Goal: Task Accomplishment & Management: Manage account settings

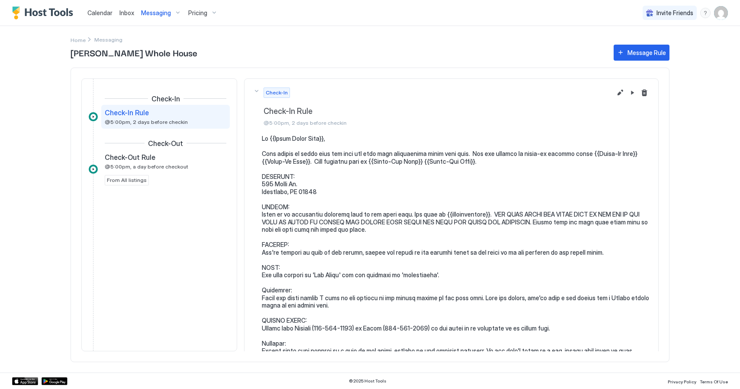
click at [176, 12] on div "Messaging" at bounding box center [161, 13] width 47 height 15
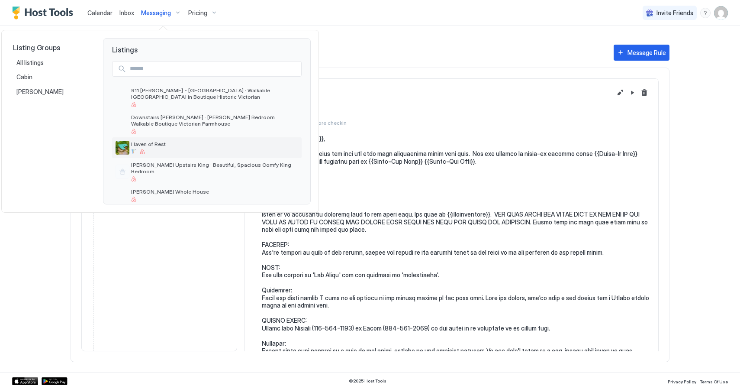
click at [159, 148] on div "Haven of Rest" at bounding box center [214, 147] width 167 height 13
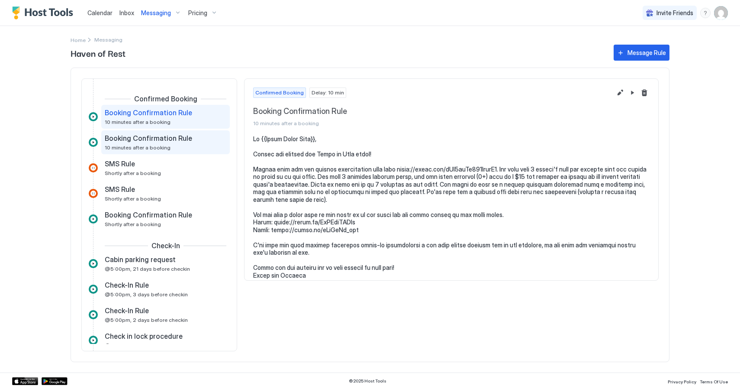
click at [181, 139] on span "Booking Confirmation Rule" at bounding box center [148, 138] width 87 height 9
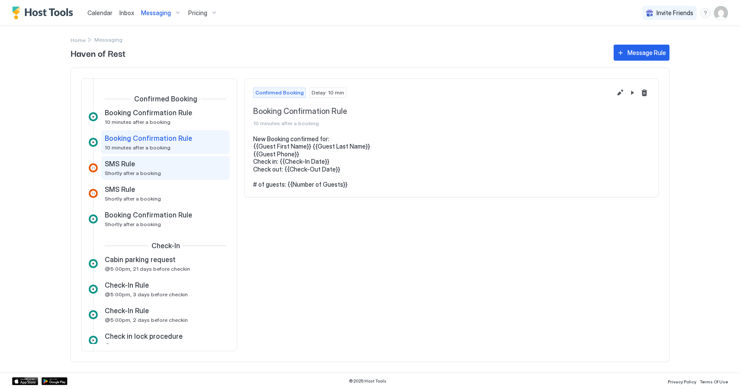
click at [170, 179] on div "SMS Rule Shortly after a booking" at bounding box center [165, 168] width 129 height 24
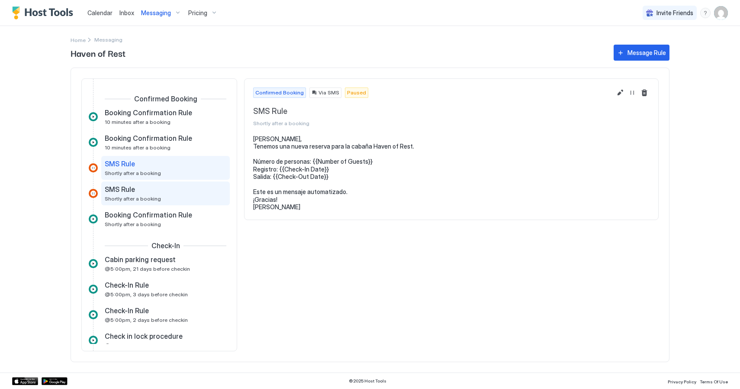
click at [169, 194] on div "SMS Rule Shortly after a booking" at bounding box center [159, 193] width 109 height 17
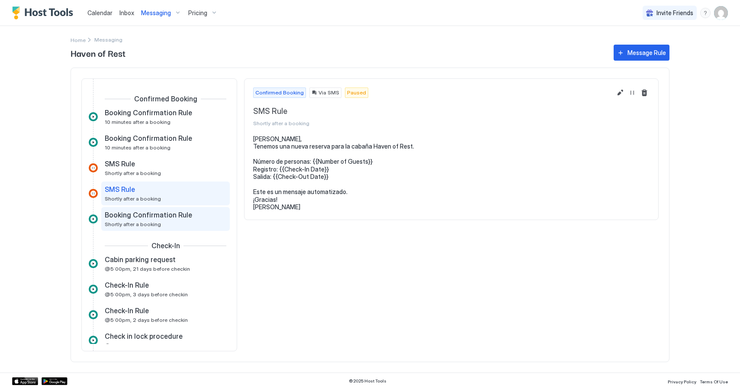
click at [170, 212] on span "Booking Confirmation Rule" at bounding box center [148, 214] width 87 height 9
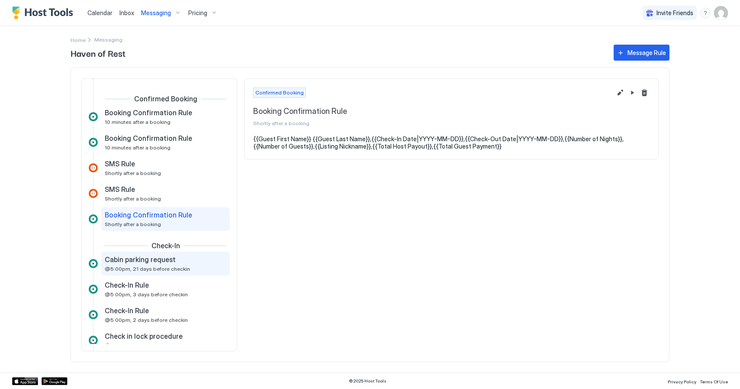
click at [160, 269] on span "@5:00pm, 21 days before checkin" at bounding box center [147, 268] width 85 height 6
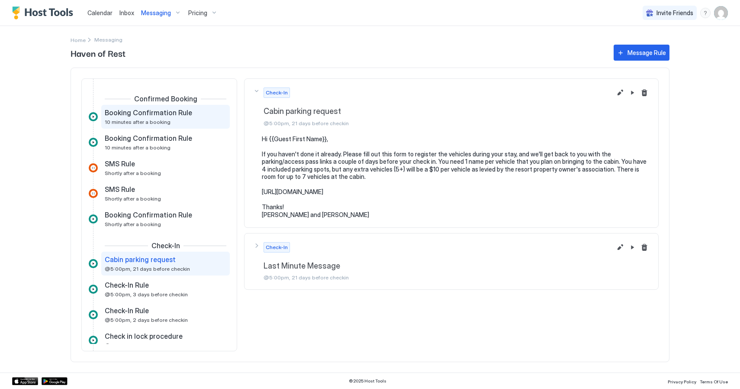
click at [156, 113] on span "Booking Confirmation Rule" at bounding box center [148, 112] width 87 height 9
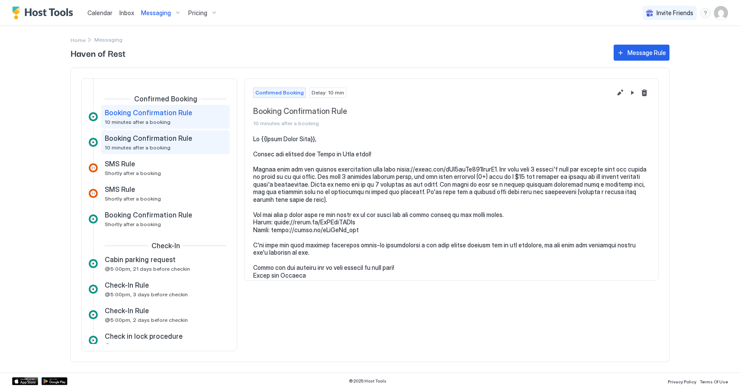
click at [164, 147] on span "10 minutes after a booking" at bounding box center [138, 147] width 66 height 6
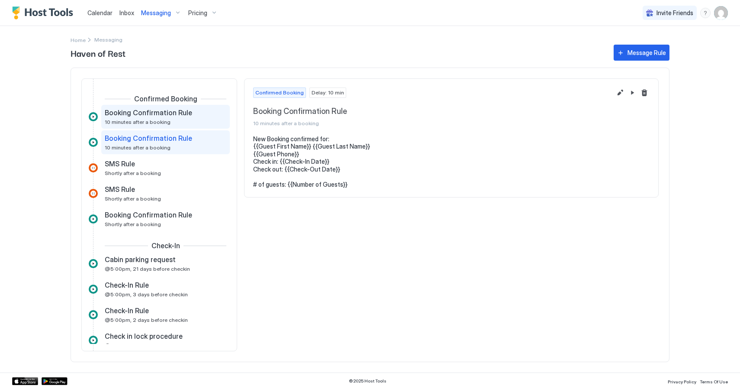
click at [172, 124] on div "Booking Confirmation Rule 10 minutes after a booking" at bounding box center [159, 116] width 109 height 17
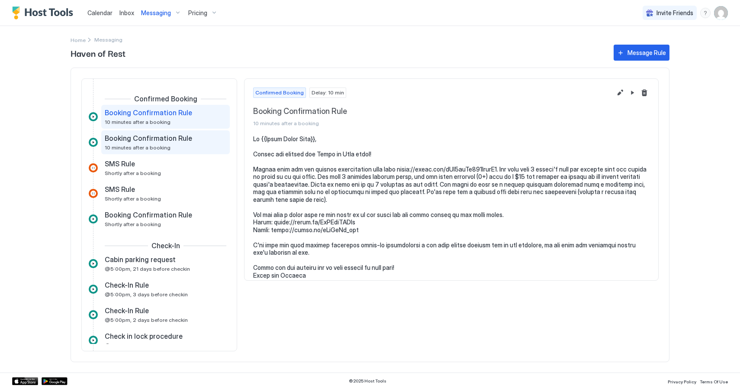
click at [173, 140] on span "Booking Confirmation Rule" at bounding box center [148, 138] width 87 height 9
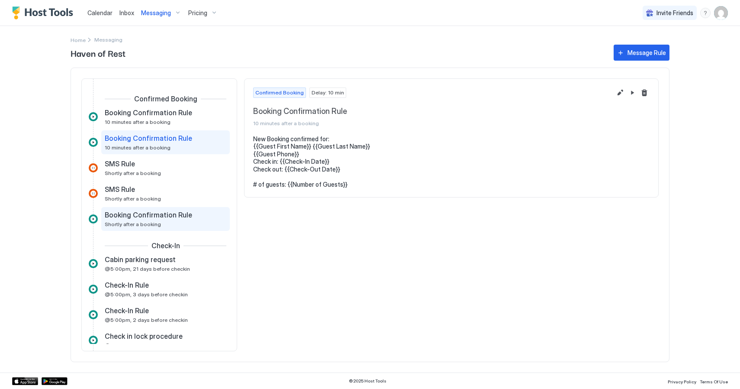
click at [166, 216] on span "Booking Confirmation Rule" at bounding box center [148, 214] width 87 height 9
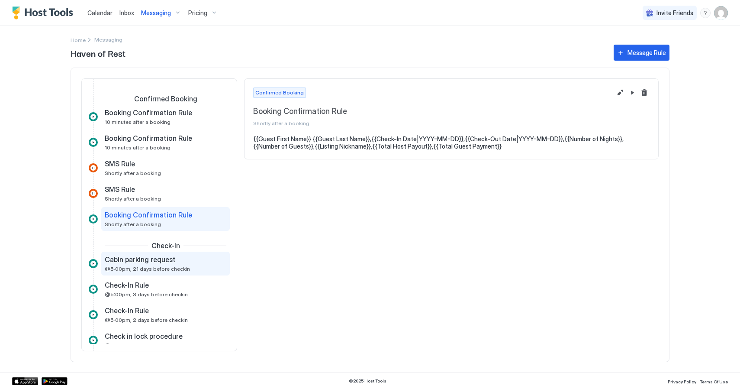
click at [161, 256] on span "Cabin parking request" at bounding box center [140, 259] width 71 height 9
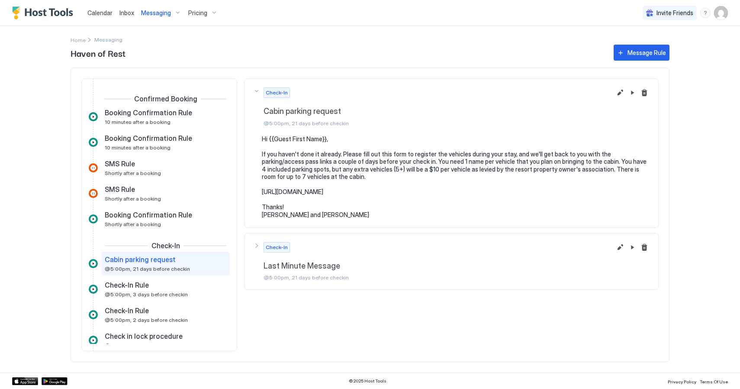
click at [256, 126] on div "Check-In Last Minute Message @5:00pm, 21 days before checkin" at bounding box center [432, 106] width 358 height 39
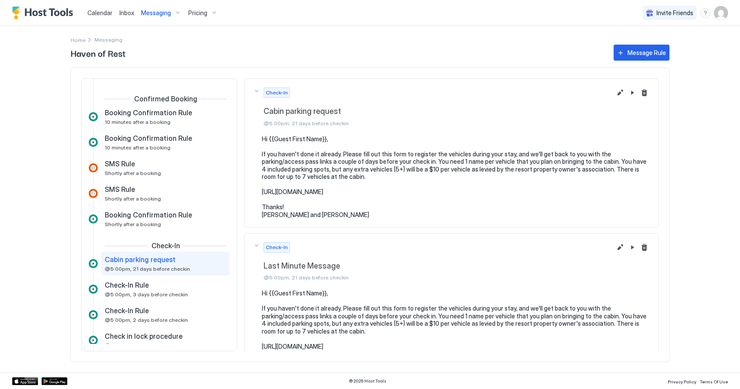
scroll to position [31, 0]
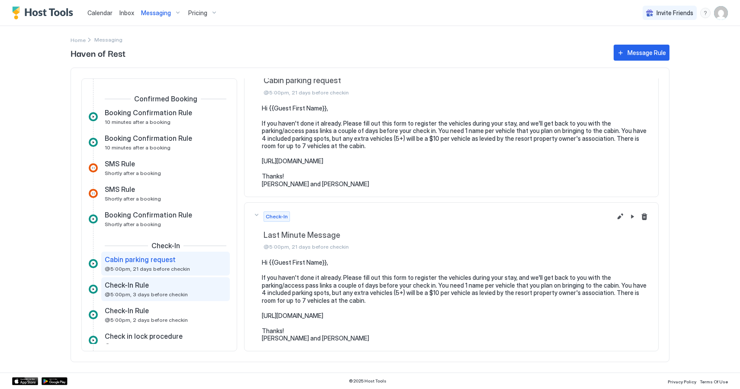
click at [155, 295] on span "@5:00pm, 3 days before checkin" at bounding box center [146, 294] width 83 height 6
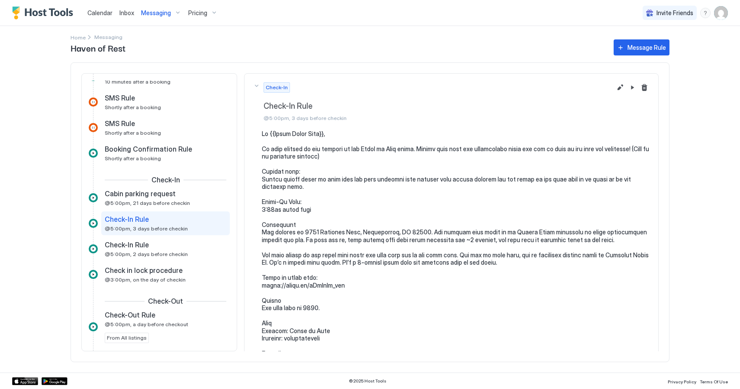
click at [623, 80] on button "Check-In Check-In Rule @5:00pm, 3 days before checkin" at bounding box center [451, 102] width 414 height 56
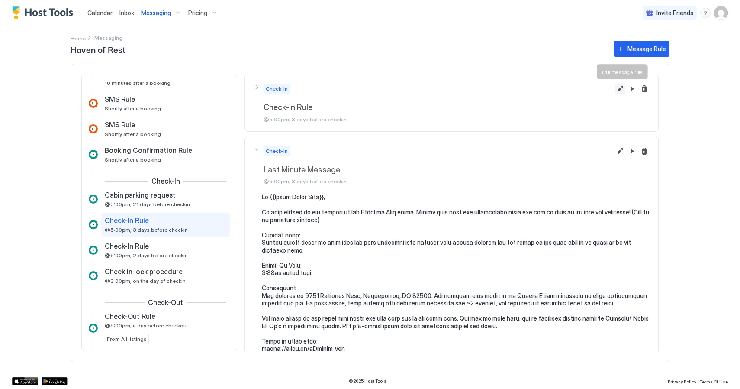
click at [623, 87] on button "Edit message rule" at bounding box center [620, 89] width 10 height 10
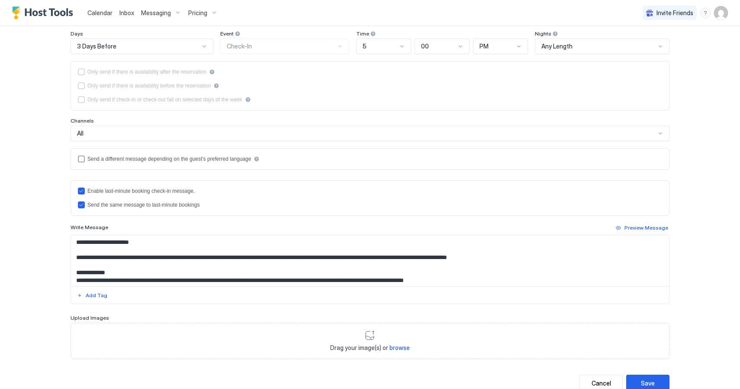
scroll to position [116, 0]
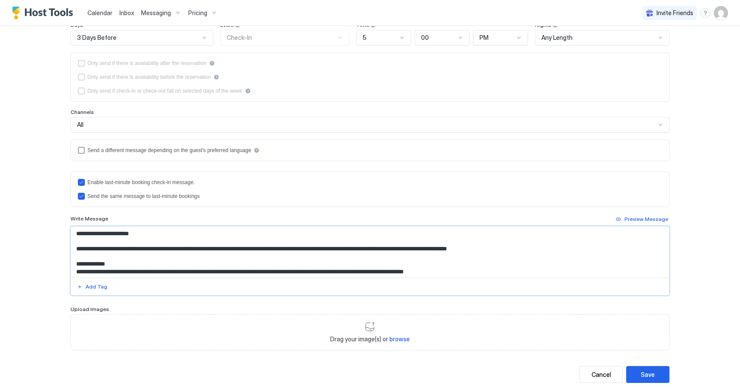
click at [625, 263] on textarea "Input Field" at bounding box center [370, 251] width 598 height 51
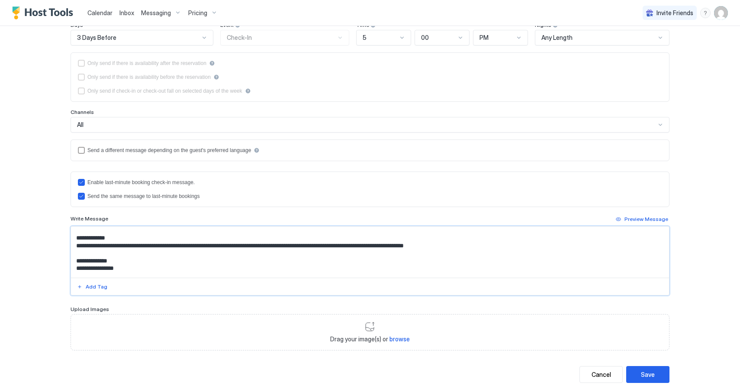
scroll to position [28, 0]
click at [336, 243] on textarea "Input Field" at bounding box center [370, 251] width 598 height 51
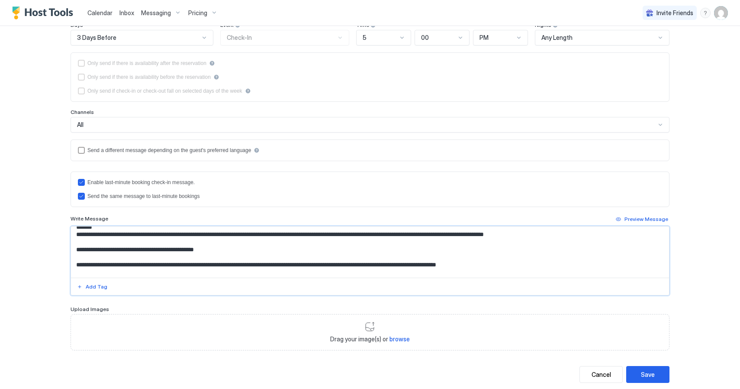
scroll to position [198, 0]
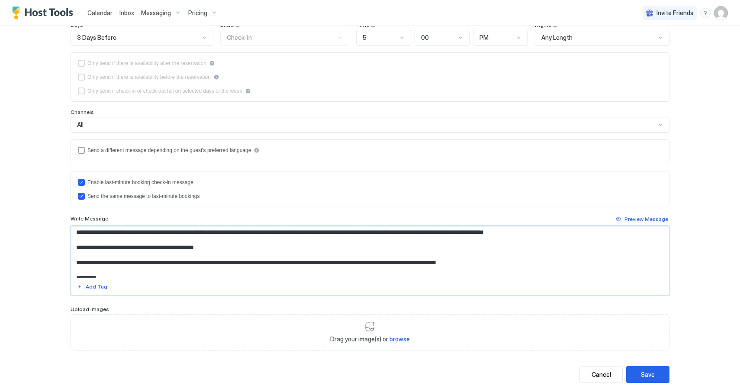
click at [238, 242] on textarea "Input Field" at bounding box center [370, 251] width 598 height 51
click at [0, 0] on lt-span "* ********" at bounding box center [0, 0] width 0 height 0
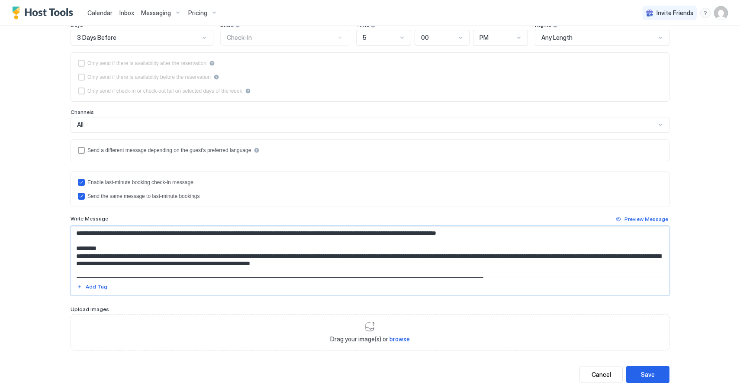
scroll to position [247, 0]
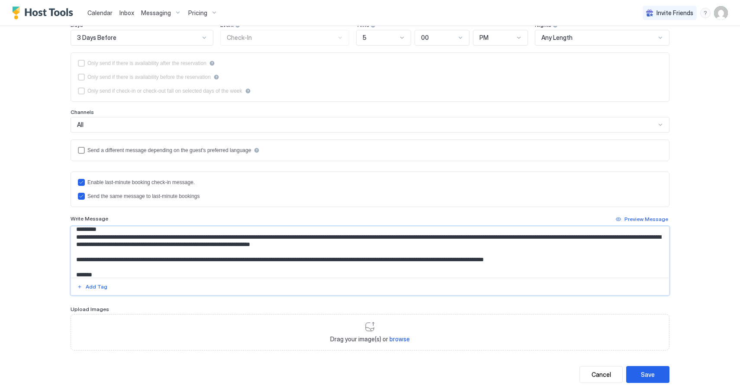
drag, startPoint x: 237, startPoint y: 245, endPoint x: 182, endPoint y: 247, distance: 54.5
click at [182, 247] on textarea "Input Field" at bounding box center [370, 251] width 598 height 51
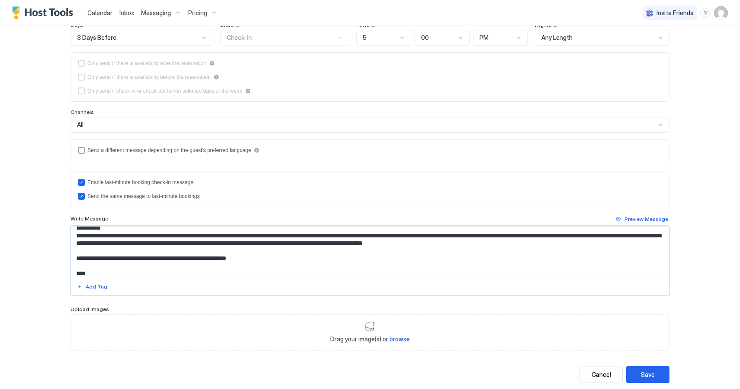
scroll to position [346, 0]
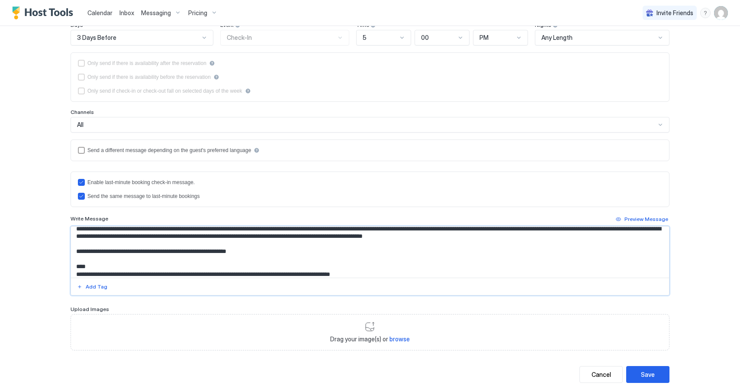
drag, startPoint x: 452, startPoint y: 244, endPoint x: 297, endPoint y: 244, distance: 155.3
click at [297, 244] on textarea "Input Field" at bounding box center [370, 251] width 598 height 51
click at [605, 245] on textarea "Input Field" at bounding box center [370, 251] width 598 height 51
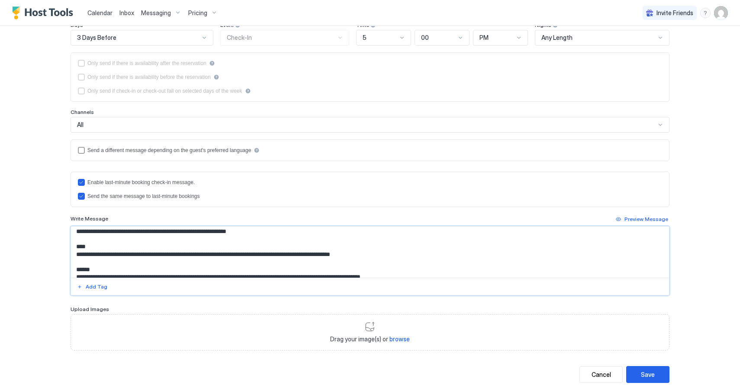
scroll to position [367, 0]
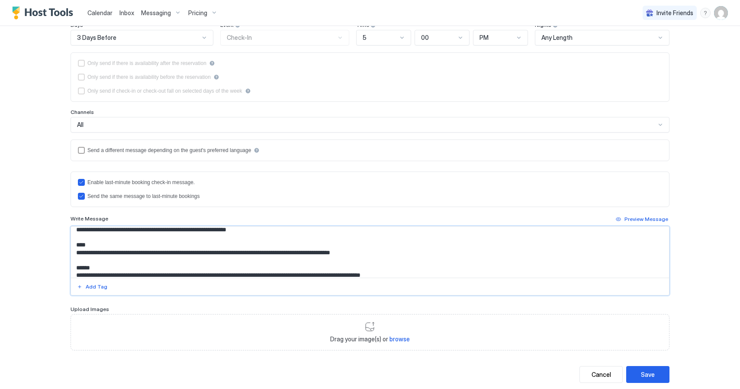
click at [267, 243] on textarea "Input Field" at bounding box center [370, 251] width 598 height 51
click at [281, 246] on textarea "Input Field" at bounding box center [370, 251] width 598 height 51
click at [350, 247] on textarea "Input Field" at bounding box center [370, 251] width 598 height 51
click at [286, 245] on textarea "Input Field" at bounding box center [370, 251] width 598 height 51
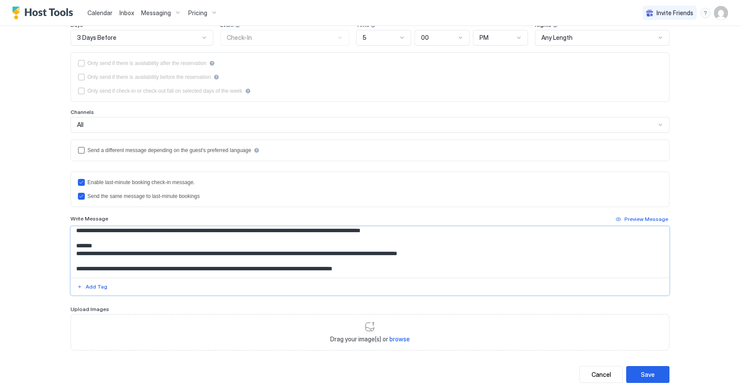
scroll to position [413, 0]
click at [428, 245] on textarea "Input Field" at bounding box center [370, 251] width 598 height 51
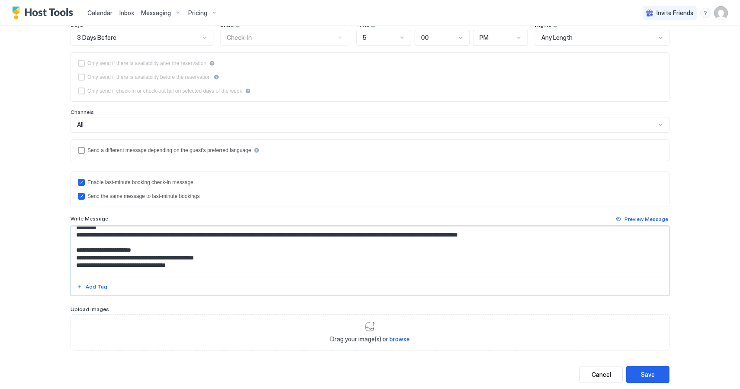
scroll to position [622, 0]
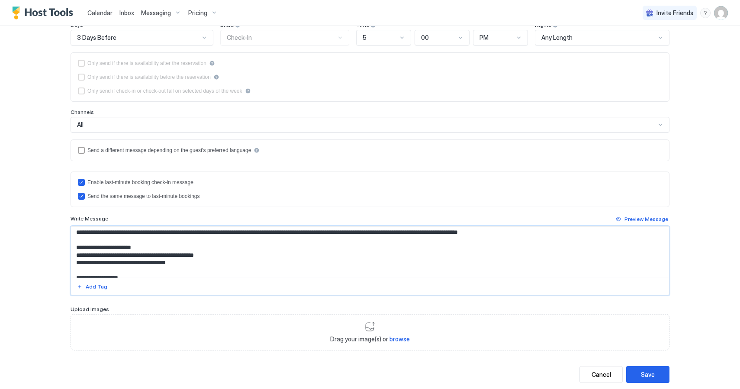
click at [427, 239] on textarea "Input Field" at bounding box center [370, 251] width 598 height 51
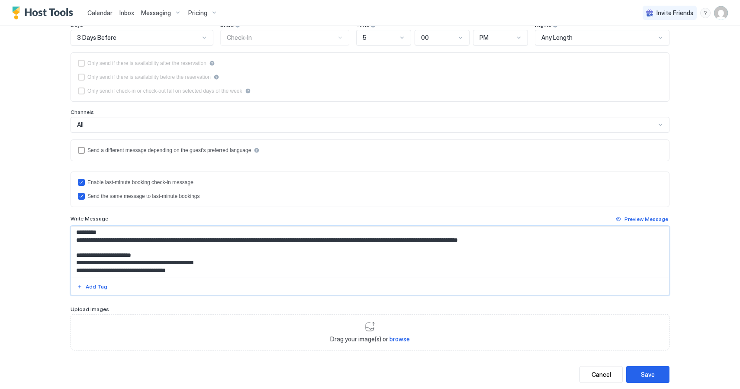
drag, startPoint x: 446, startPoint y: 250, endPoint x: 218, endPoint y: 247, distance: 228.5
click at [218, 247] on textarea "Input Field" at bounding box center [370, 251] width 598 height 51
click at [188, 240] on textarea "Input Field" at bounding box center [370, 251] width 598 height 51
click at [525, 241] on textarea "Input Field" at bounding box center [370, 251] width 598 height 51
click at [435, 244] on textarea "Input Field" at bounding box center [370, 251] width 598 height 51
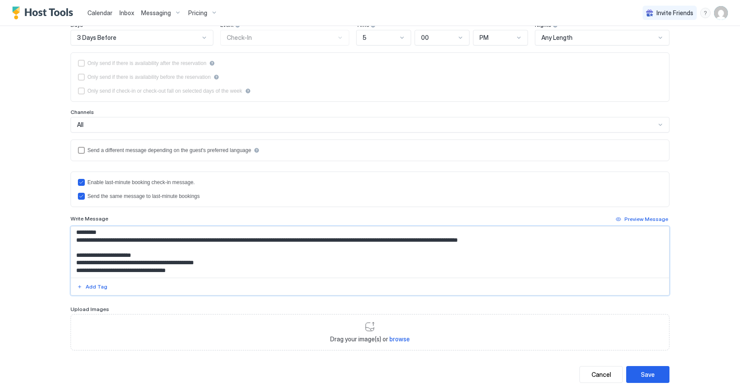
click at [612, 242] on textarea "Input Field" at bounding box center [370, 251] width 598 height 51
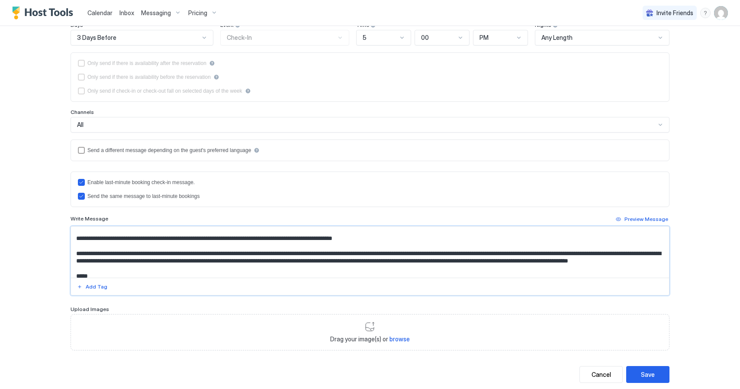
drag, startPoint x: 431, startPoint y: 245, endPoint x: 581, endPoint y: 254, distance: 150.0
click at [581, 254] on textarea "Input Field" at bounding box center [370, 251] width 598 height 51
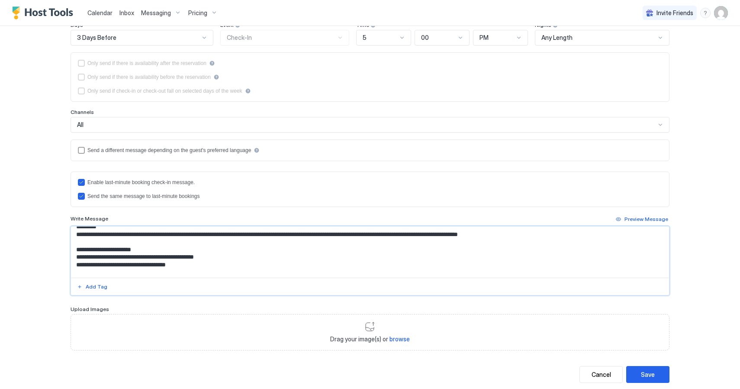
click at [557, 264] on textarea "Input Field" at bounding box center [370, 251] width 598 height 51
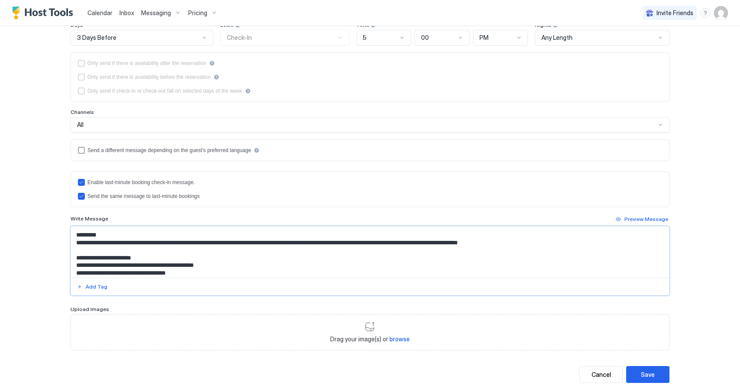
drag, startPoint x: 431, startPoint y: 251, endPoint x: 624, endPoint y: 243, distance: 192.7
click at [624, 243] on textarea "Input Field" at bounding box center [370, 251] width 598 height 51
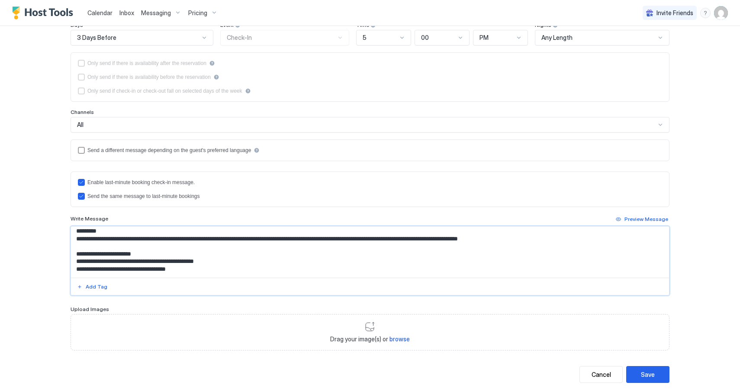
scroll to position [626, 0]
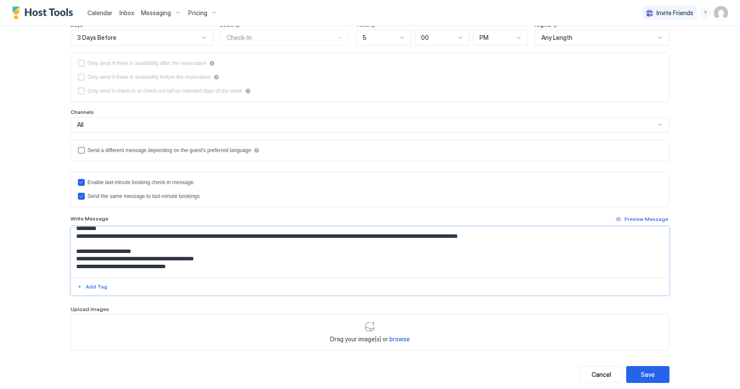
click at [435, 245] on textarea "Input Field" at bounding box center [370, 251] width 598 height 51
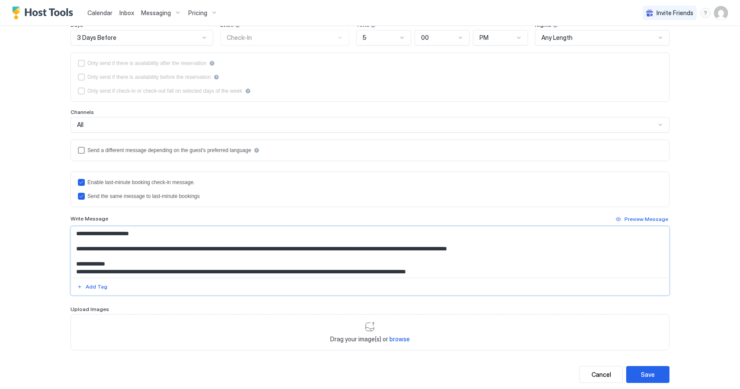
scroll to position [113, 0]
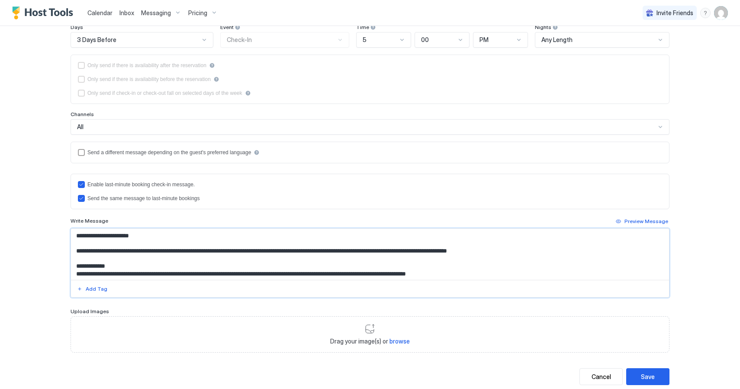
drag, startPoint x: 128, startPoint y: 271, endPoint x: 67, endPoint y: 230, distance: 73.9
click at [67, 230] on div "**********" at bounding box center [369, 154] width 623 height 482
click at [320, 257] on textarea "Input Field" at bounding box center [370, 253] width 598 height 51
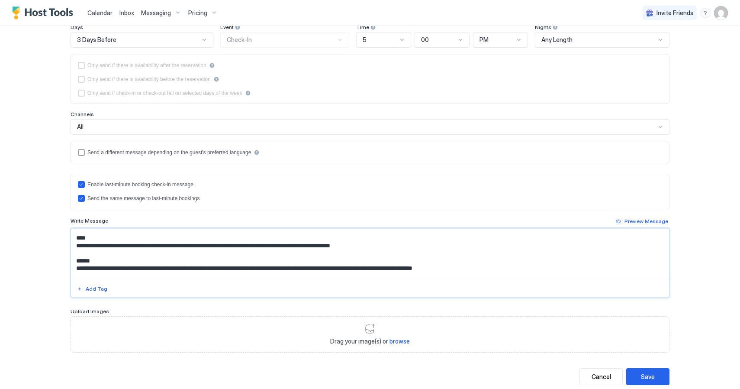
scroll to position [132, 0]
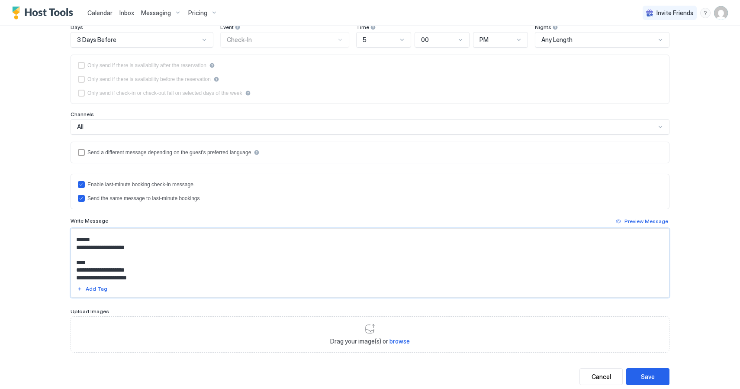
drag, startPoint x: 488, startPoint y: 248, endPoint x: 78, endPoint y: 256, distance: 409.4
click at [78, 256] on textarea "Input Field" at bounding box center [370, 253] width 598 height 51
click at [114, 256] on textarea "Input Field" at bounding box center [370, 253] width 598 height 51
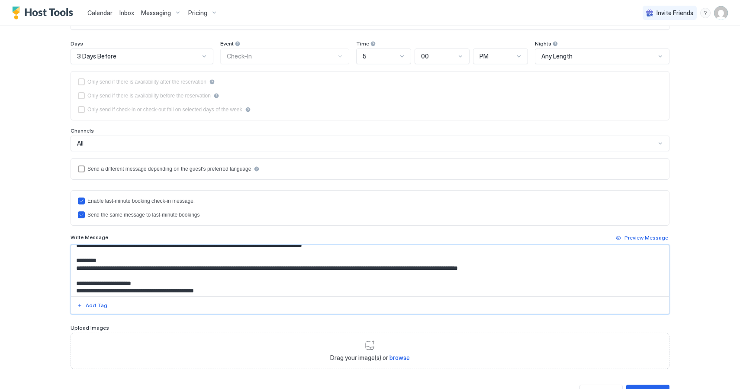
scroll to position [619, 0]
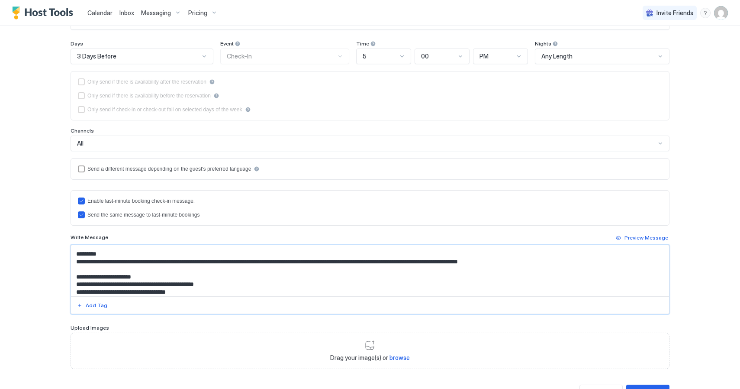
drag, startPoint x: 479, startPoint y: 270, endPoint x: 70, endPoint y: 263, distance: 409.8
click at [70, 263] on div "**********" at bounding box center [369, 170] width 623 height 482
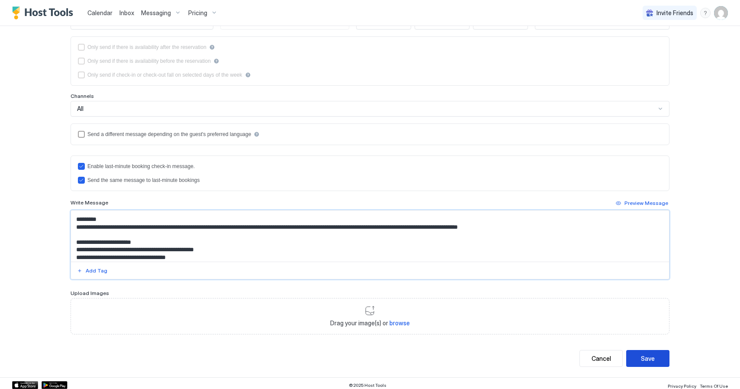
type textarea "**********"
click at [644, 359] on div "Save" at bounding box center [648, 358] width 14 height 9
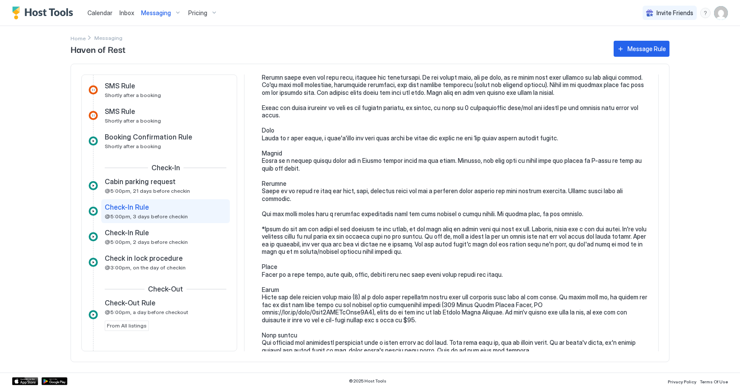
scroll to position [470, 0]
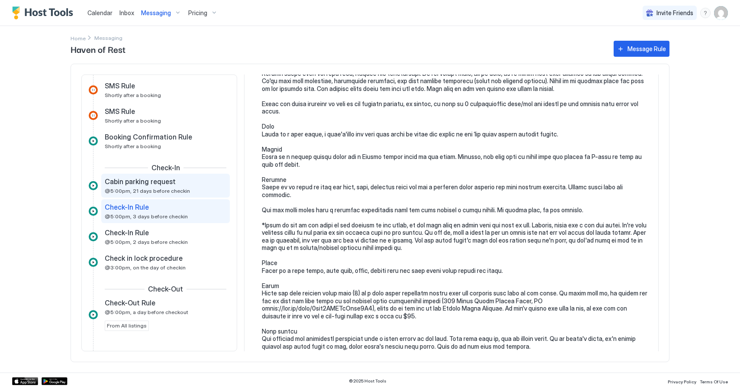
click at [191, 181] on div "Cabin parking request" at bounding box center [159, 181] width 109 height 9
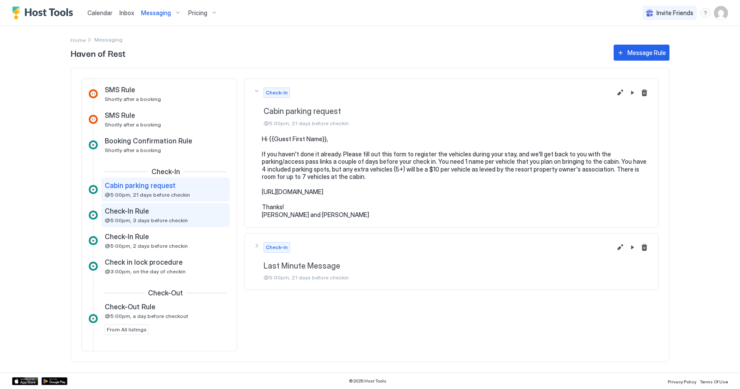
click at [173, 214] on div "Check-In Rule" at bounding box center [159, 210] width 109 height 9
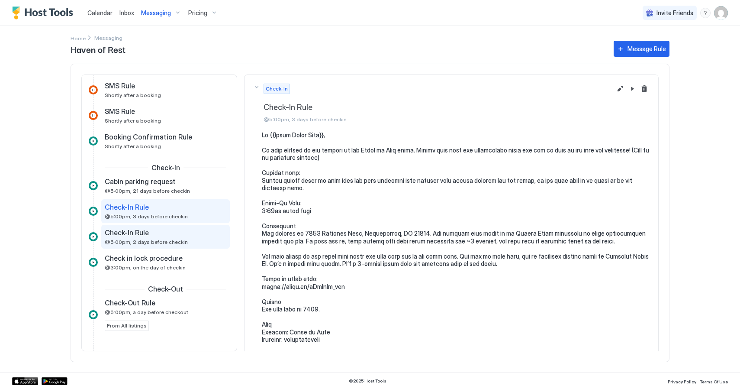
click at [169, 232] on div "Check-In Rule" at bounding box center [159, 232] width 109 height 9
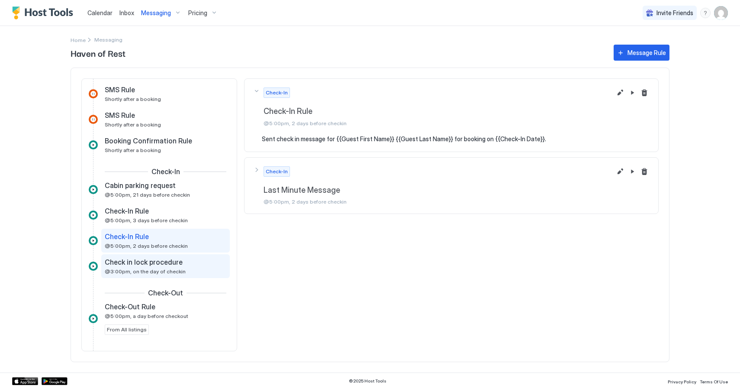
click at [169, 260] on span "Check in lock procedure" at bounding box center [144, 261] width 78 height 9
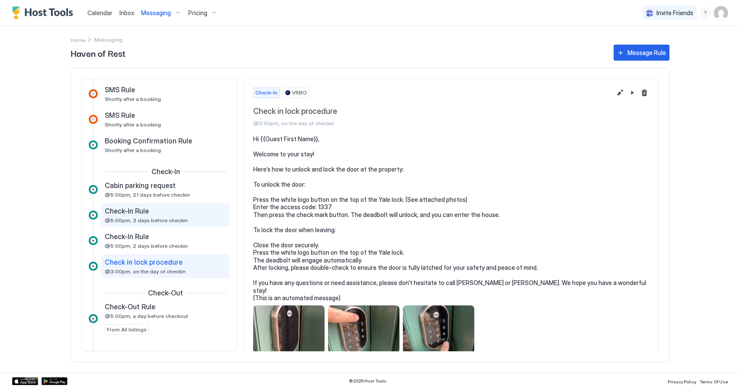
click at [174, 225] on div "Check-In Rule @5:00pm, 3 days before checkin" at bounding box center [165, 215] width 129 height 24
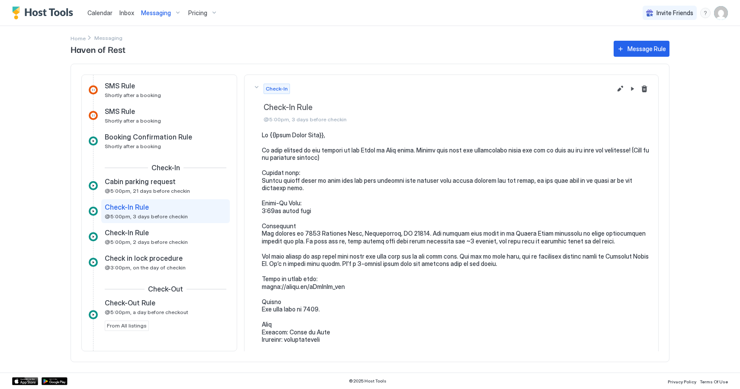
scroll to position [4, 0]
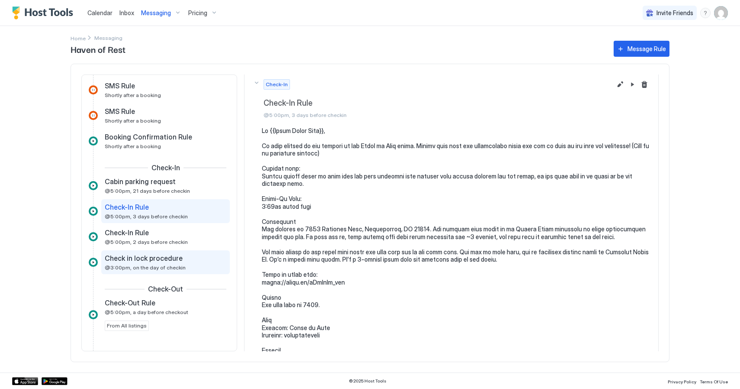
click at [177, 254] on span "Check in lock procedure" at bounding box center [144, 258] width 78 height 9
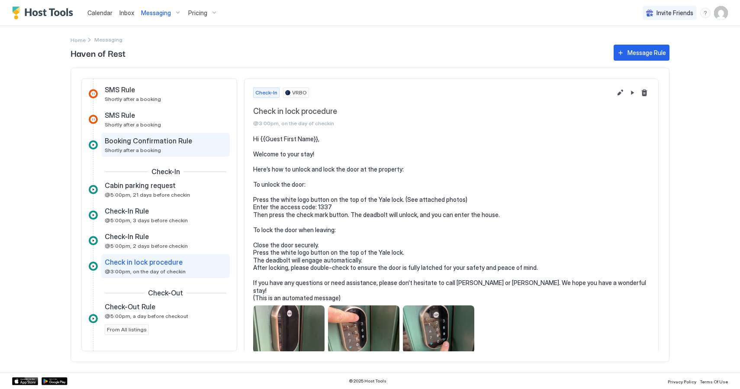
click at [169, 141] on span "Booking Confirmation Rule" at bounding box center [148, 140] width 87 height 9
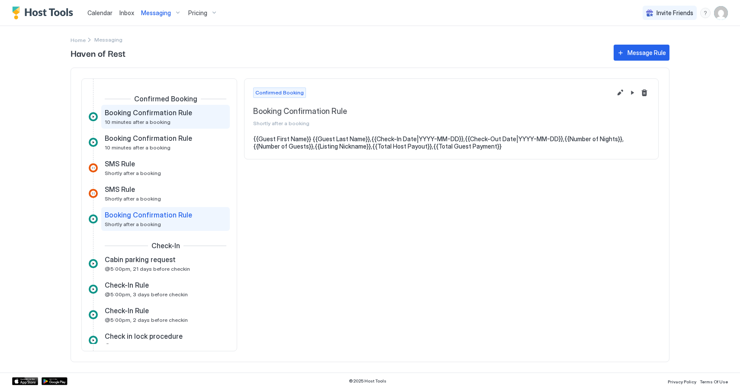
click at [165, 122] on span "10 minutes after a booking" at bounding box center [138, 122] width 66 height 6
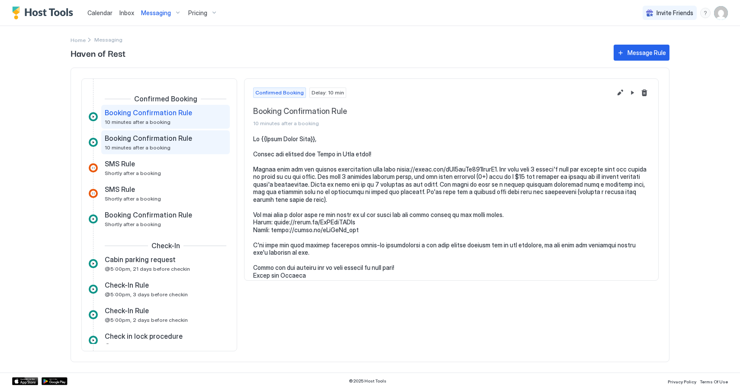
click at [162, 140] on span "Booking Confirmation Rule" at bounding box center [148, 138] width 87 height 9
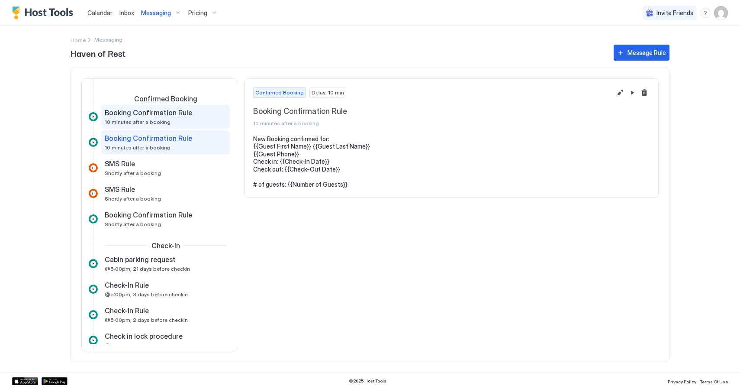
click at [175, 125] on div "Booking Confirmation Rule 10 minutes after a booking" at bounding box center [159, 116] width 109 height 17
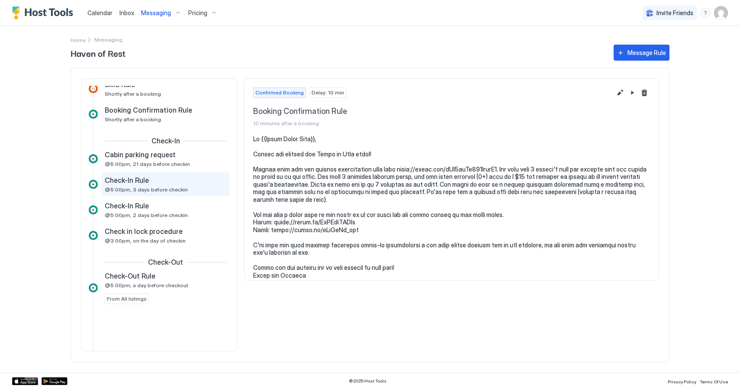
scroll to position [105, 0]
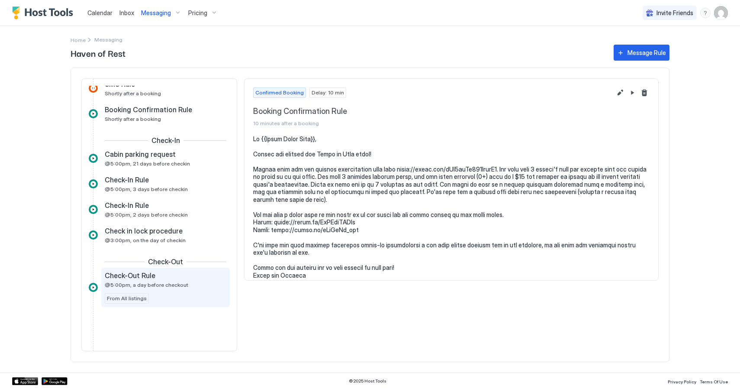
click at [154, 277] on div "Check-Out Rule" at bounding box center [159, 275] width 109 height 9
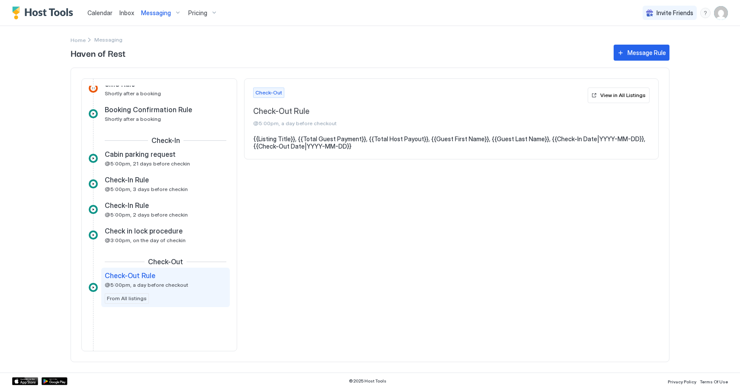
scroll to position [113, 0]
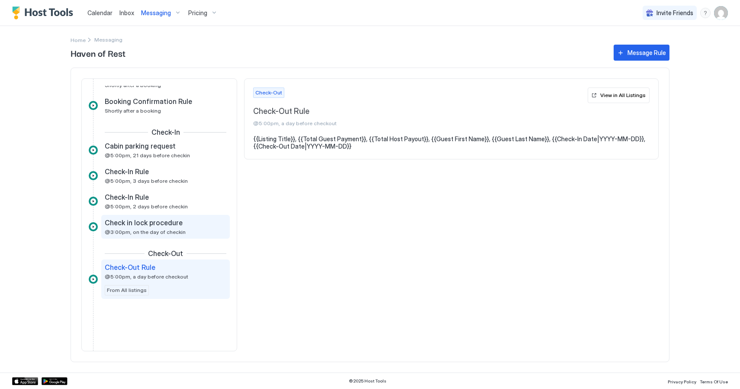
click at [160, 235] on span "@3:00pm, on the day of checkin" at bounding box center [145, 231] width 81 height 6
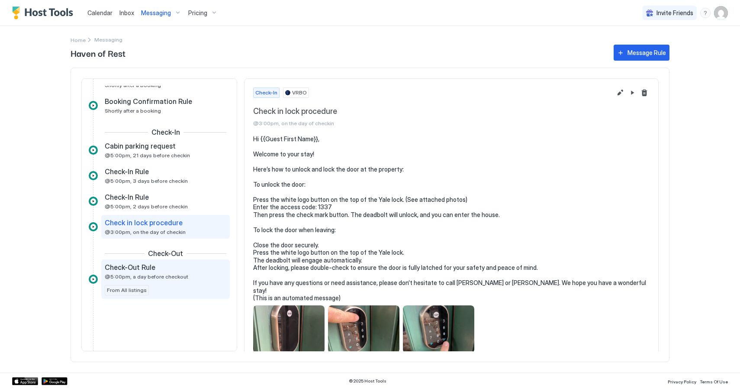
click at [156, 267] on div "Check-Out Rule" at bounding box center [159, 267] width 109 height 9
